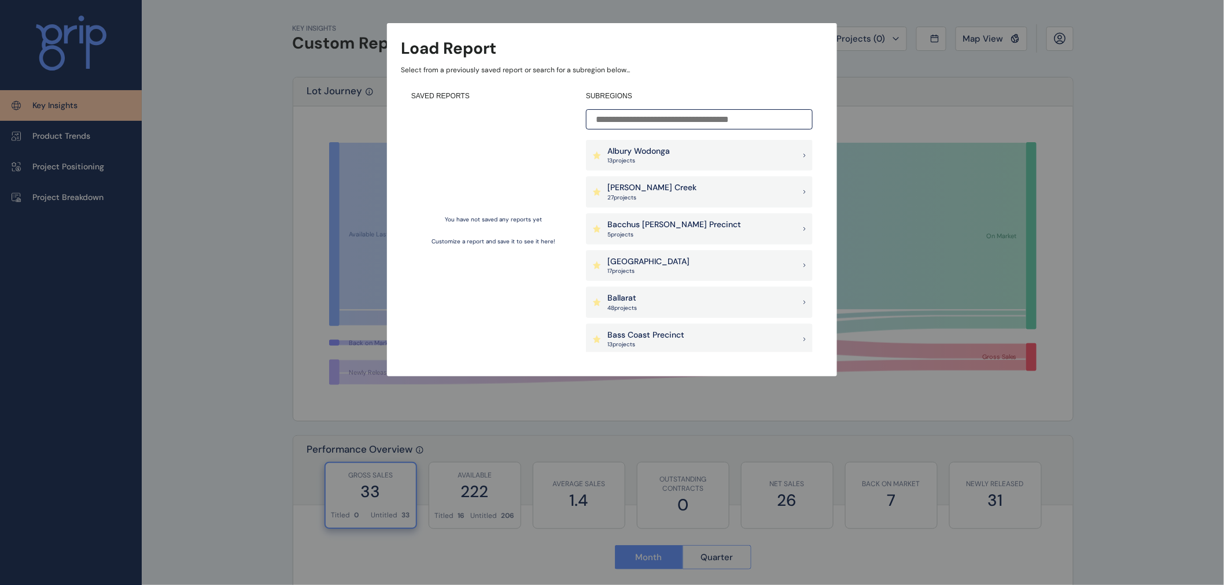
scroll to position [64, 0]
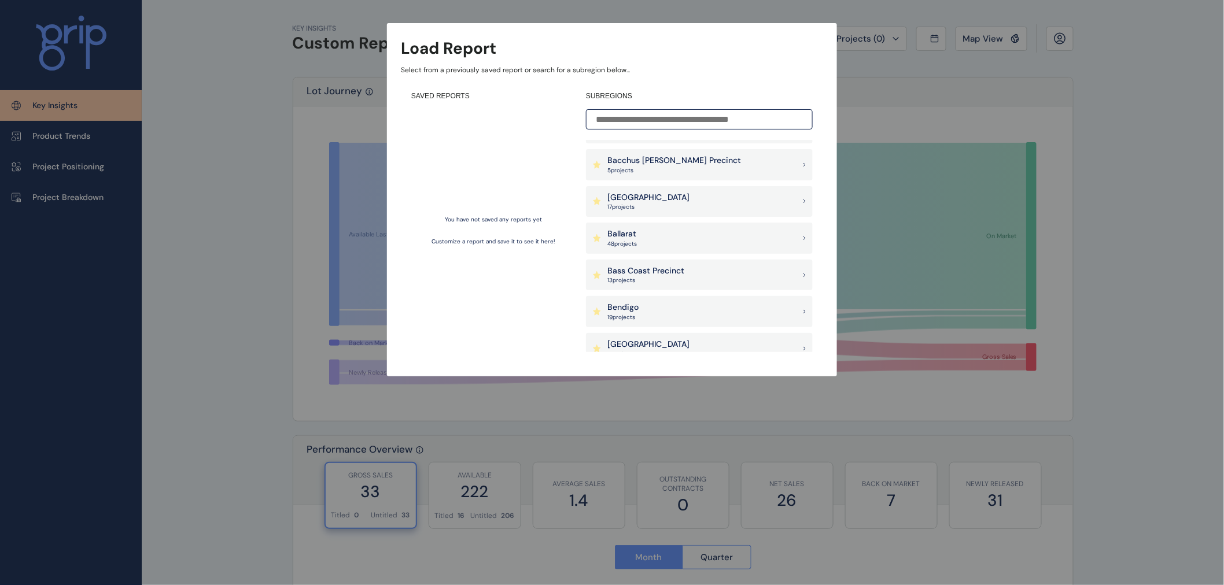
click at [704, 153] on div "Bacchus [PERSON_NAME] Precinct 5 project s" at bounding box center [699, 164] width 227 height 31
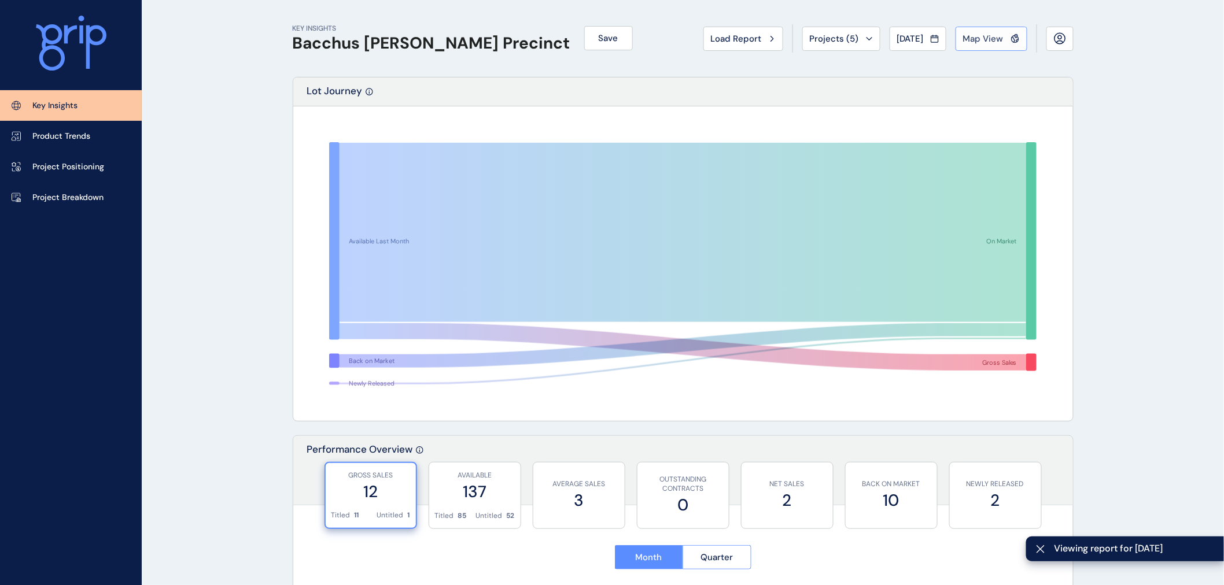
click at [979, 43] on span "Map View" at bounding box center [983, 39] width 40 height 12
